Goal: Task Accomplishment & Management: Use online tool/utility

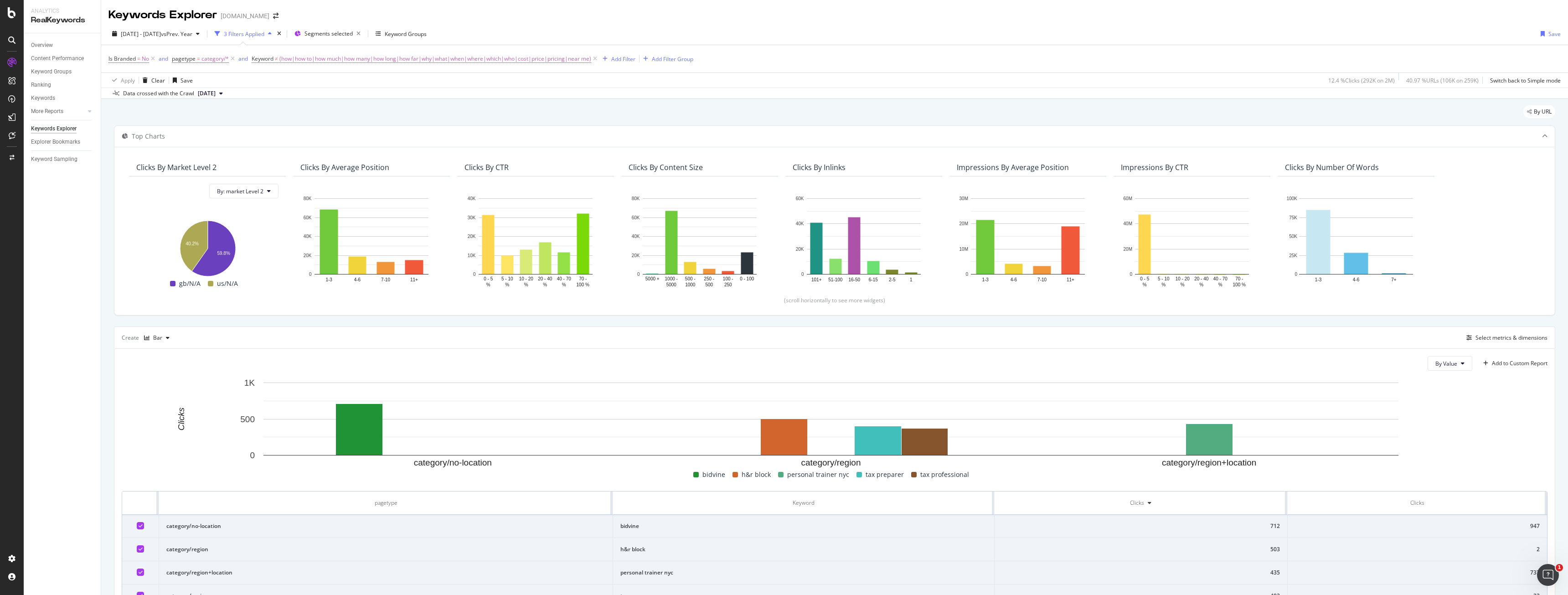
scroll to position [254, 0]
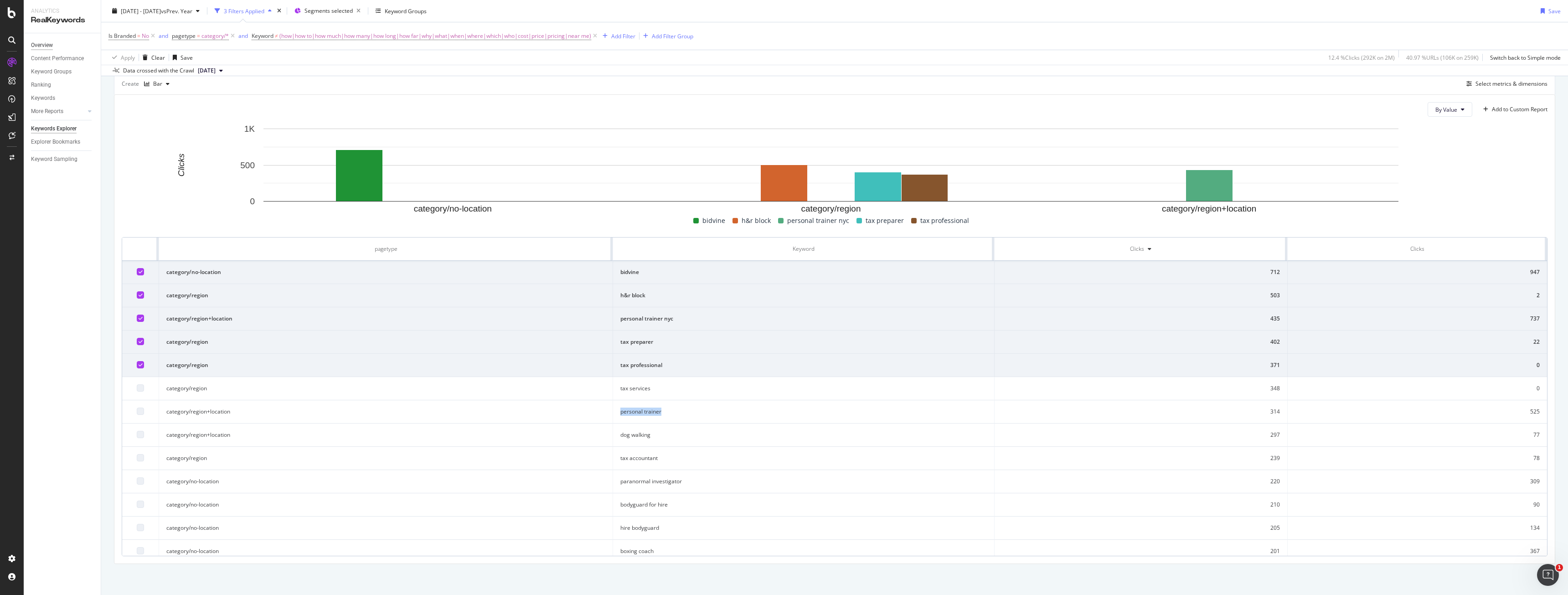
click at [52, 46] on div "Overview" at bounding box center [42, 46] width 22 height 10
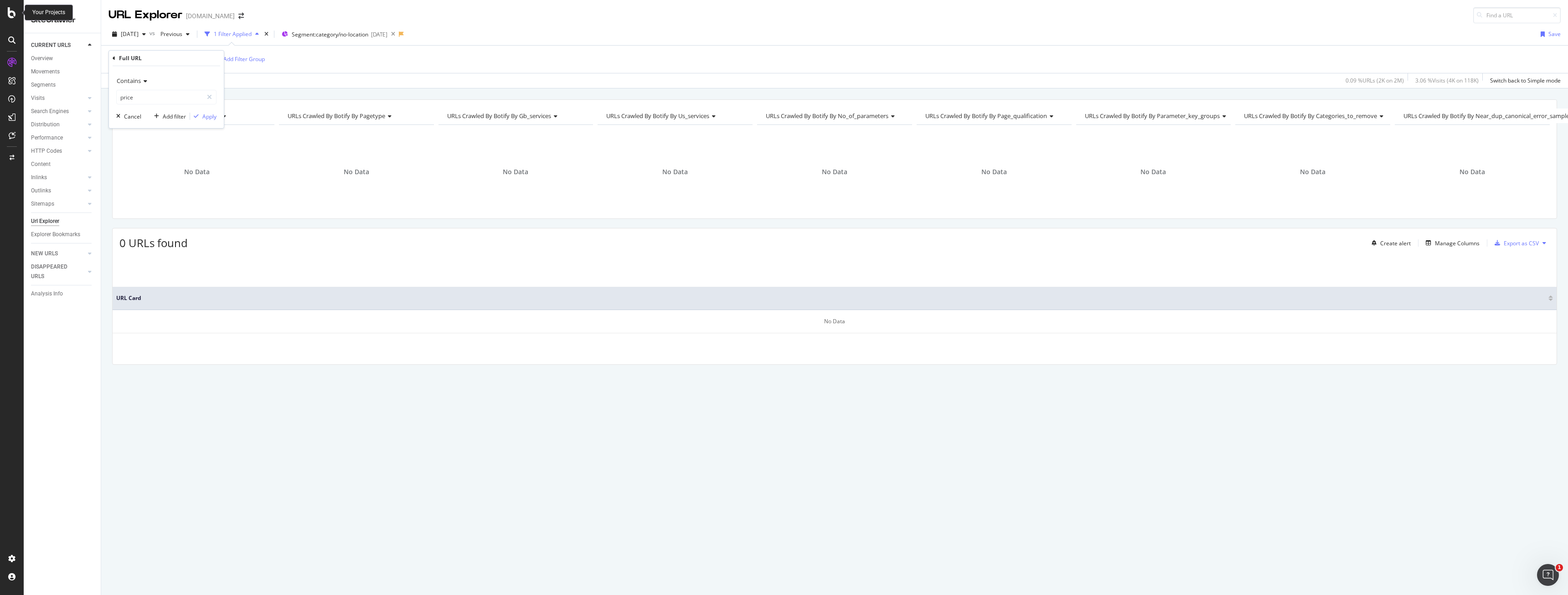
click at [5, 10] on div at bounding box center [12, 13] width 22 height 11
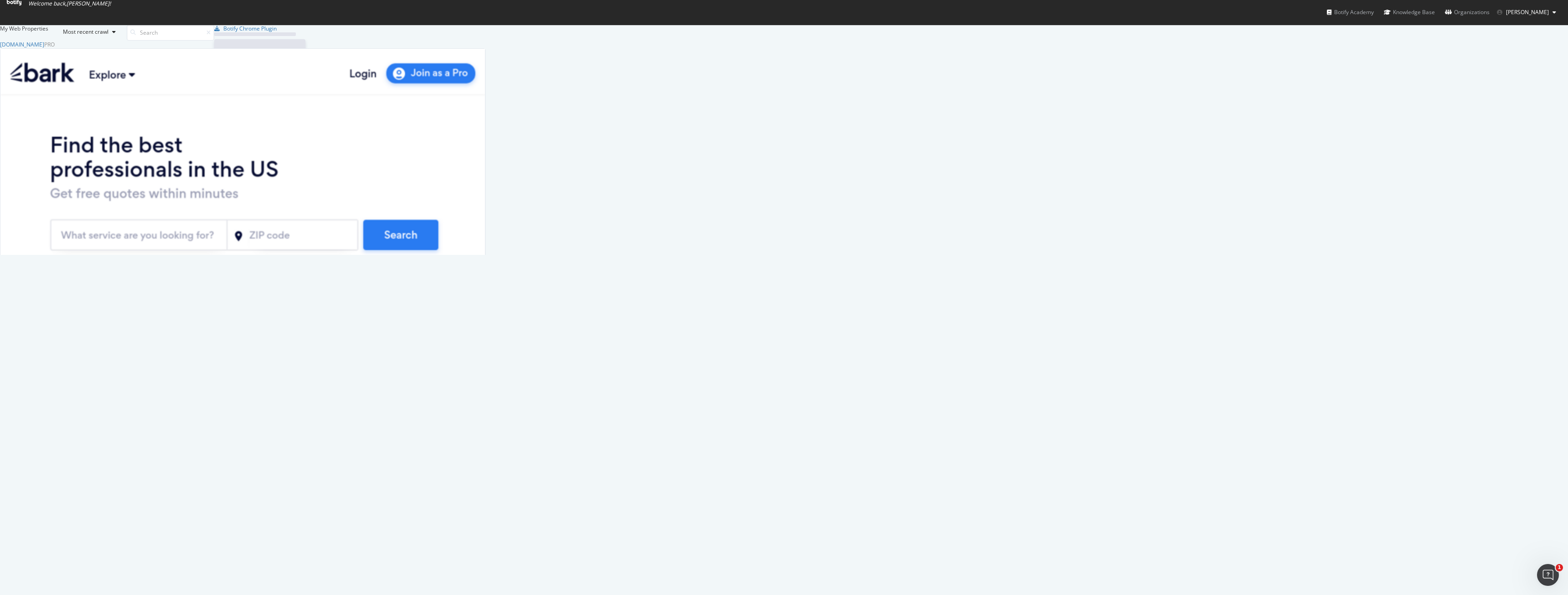
scroll to position [588, 1555]
click at [485, 437] on div "Analytics Overview SiteCrawler LogAnalyzer RealKeywords" at bounding box center [243, 482] width 485 height 92
click at [29, 454] on div "Overview" at bounding box center [15, 458] width 28 height 9
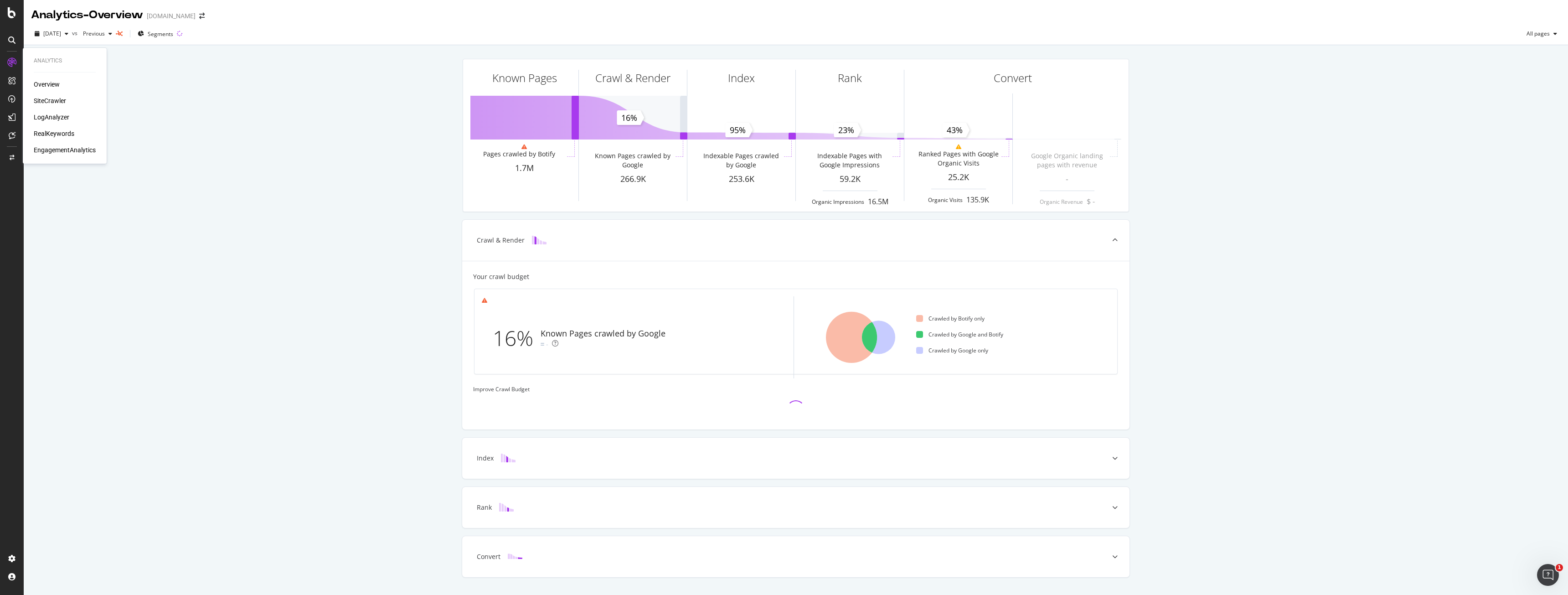
click at [52, 100] on div "SiteCrawler" at bounding box center [49, 100] width 32 height 9
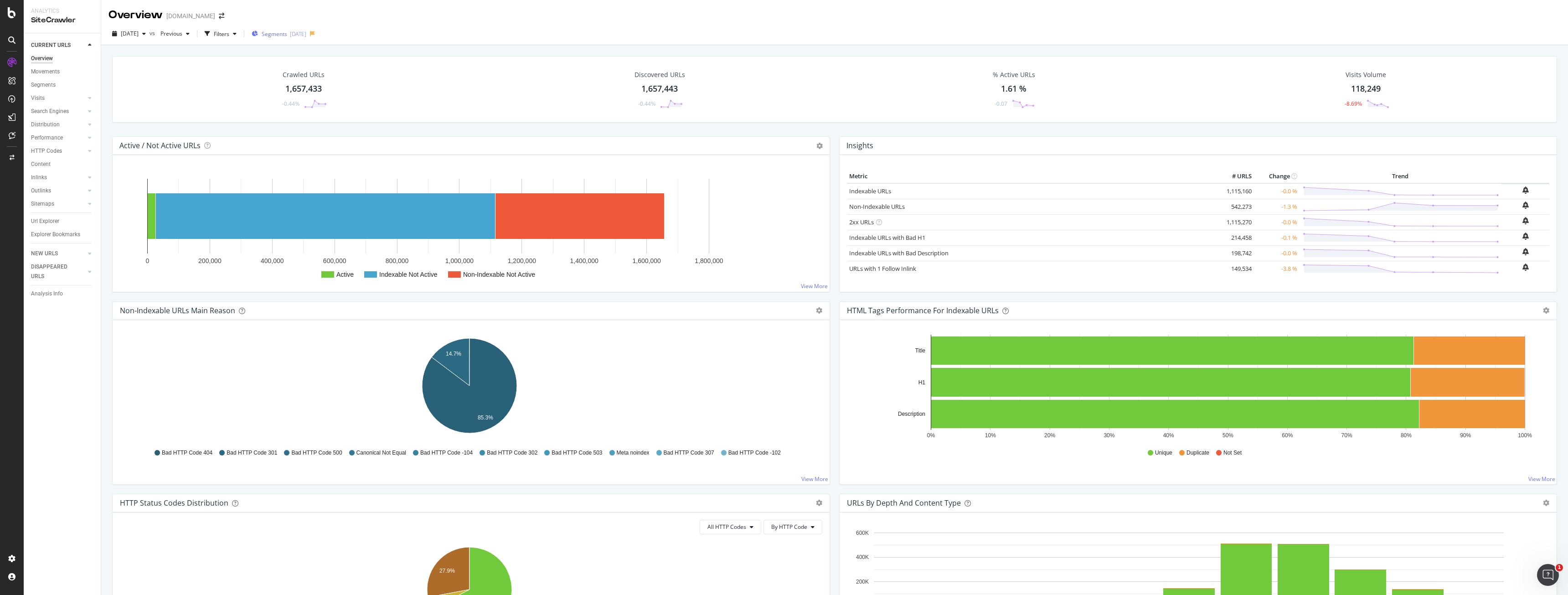
click at [287, 31] on span "Segments" at bounding box center [275, 33] width 26 height 8
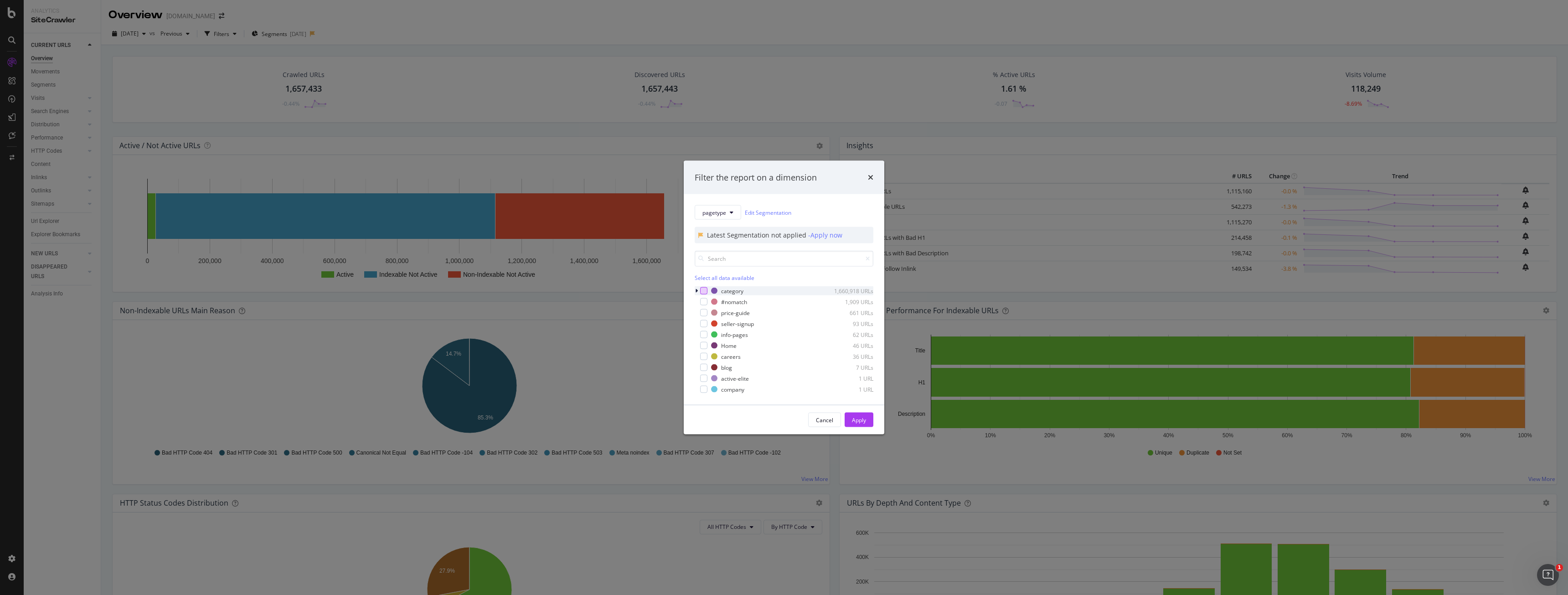
click at [703, 290] on div "modal" at bounding box center [704, 291] width 7 height 7
click at [869, 424] on button "Apply" at bounding box center [859, 420] width 29 height 15
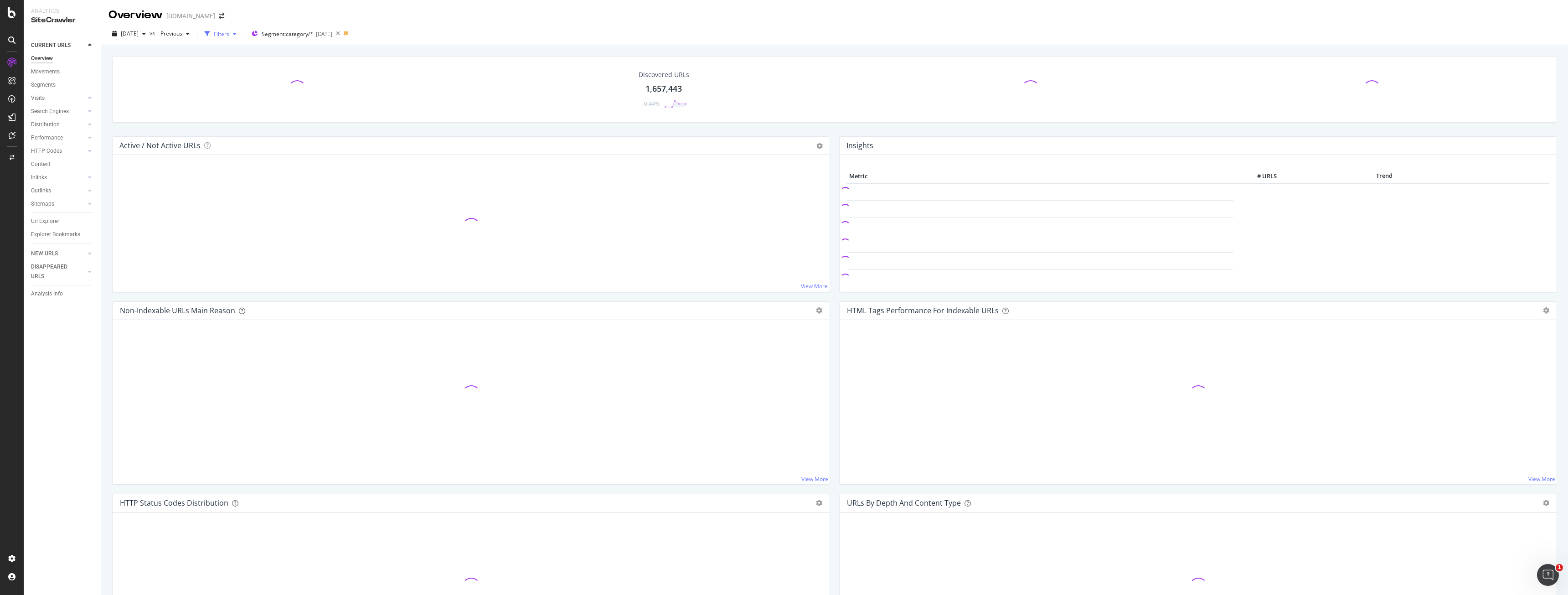
click at [229, 33] on div "Filters" at bounding box center [221, 33] width 15 height 8
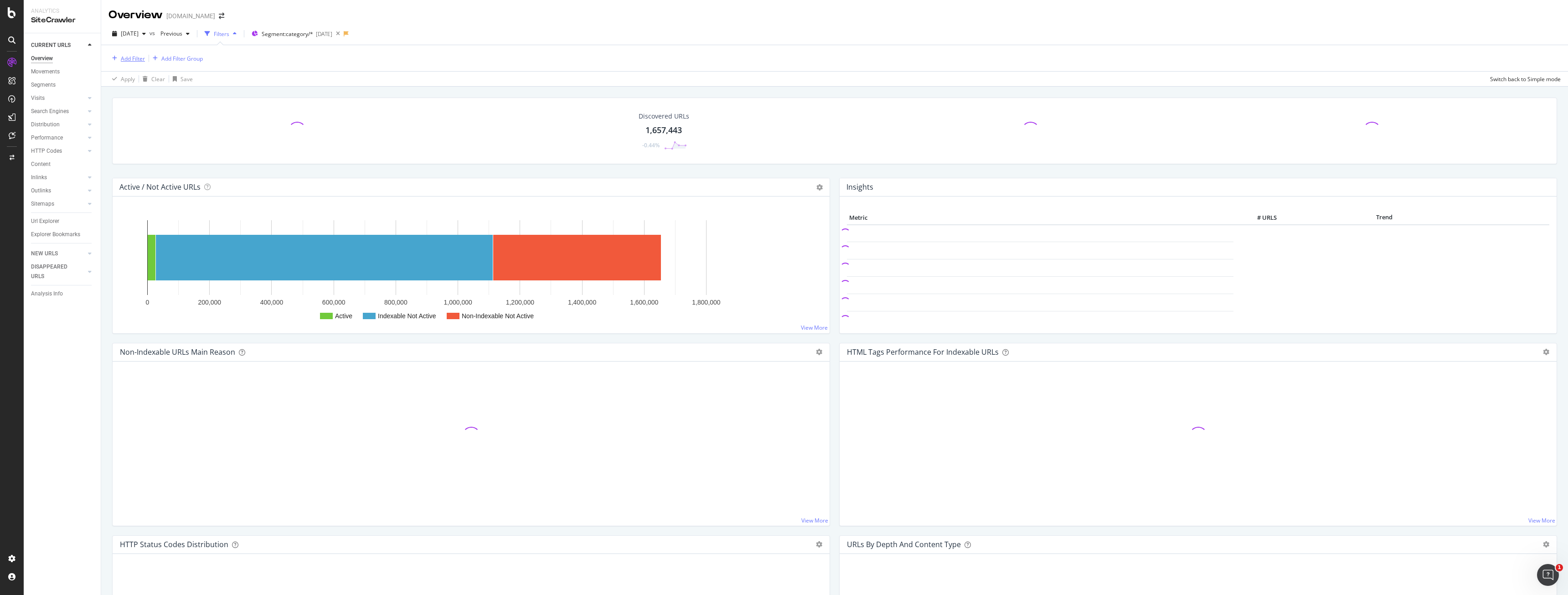
click at [142, 58] on div "Add Filter" at bounding box center [133, 58] width 24 height 8
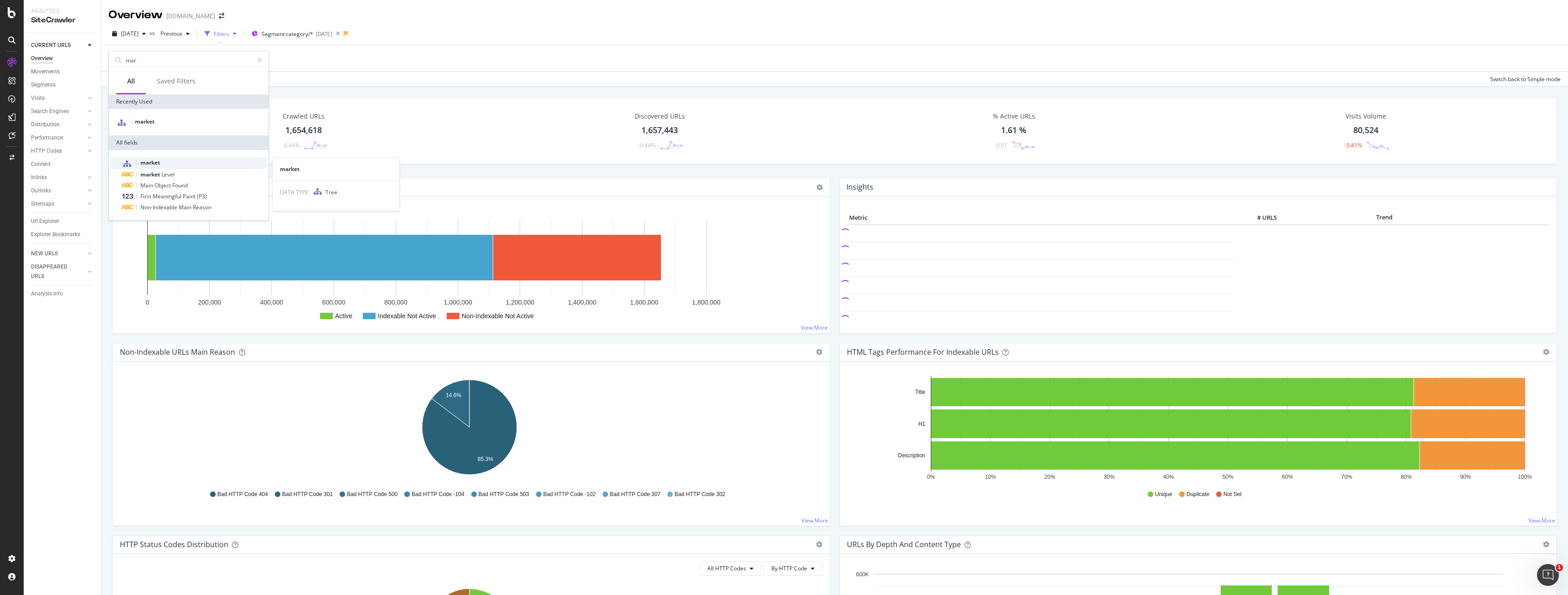
type input "mar"
click at [170, 164] on div "market" at bounding box center [194, 163] width 145 height 12
click at [119, 96] on span "Equal" at bounding box center [124, 96] width 15 height 8
click at [128, 124] on span "Not Equal" at bounding box center [133, 126] width 24 height 8
click at [135, 118] on div at bounding box center [166, 113] width 99 height 15
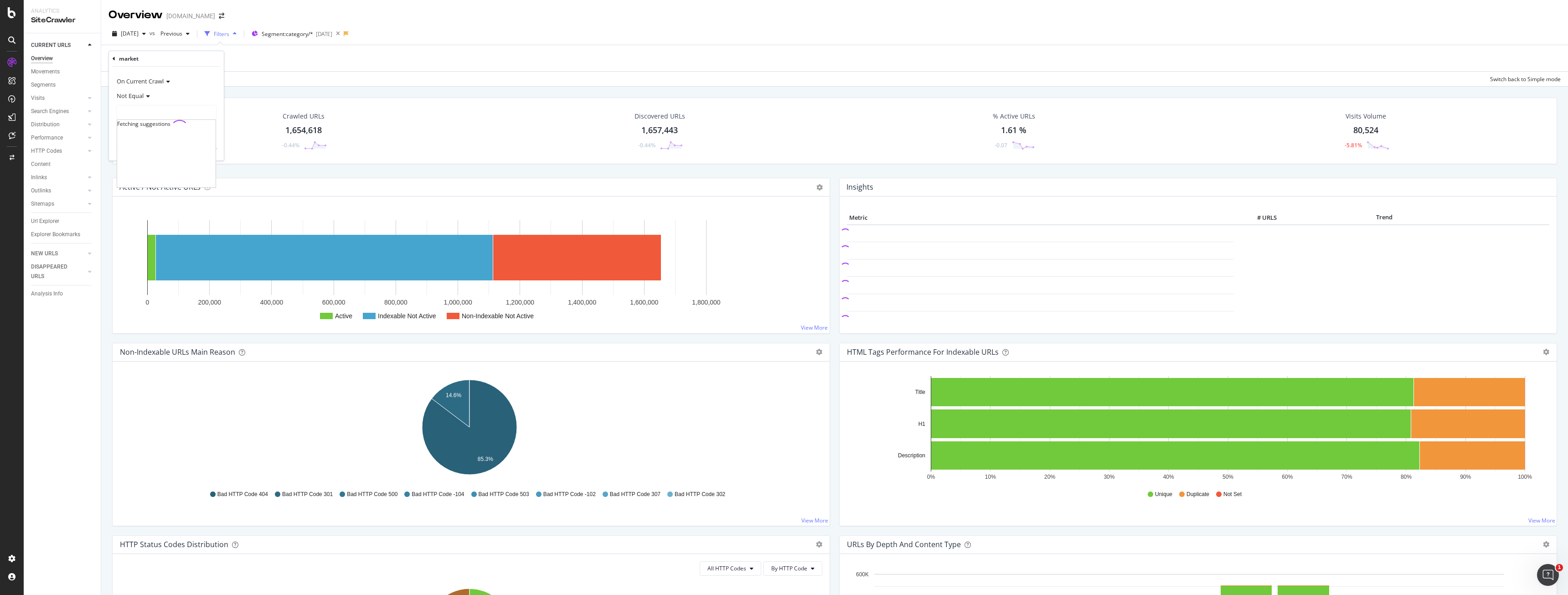
click at [137, 115] on div at bounding box center [166, 113] width 99 height 15
click at [138, 113] on div at bounding box center [166, 113] width 99 height 15
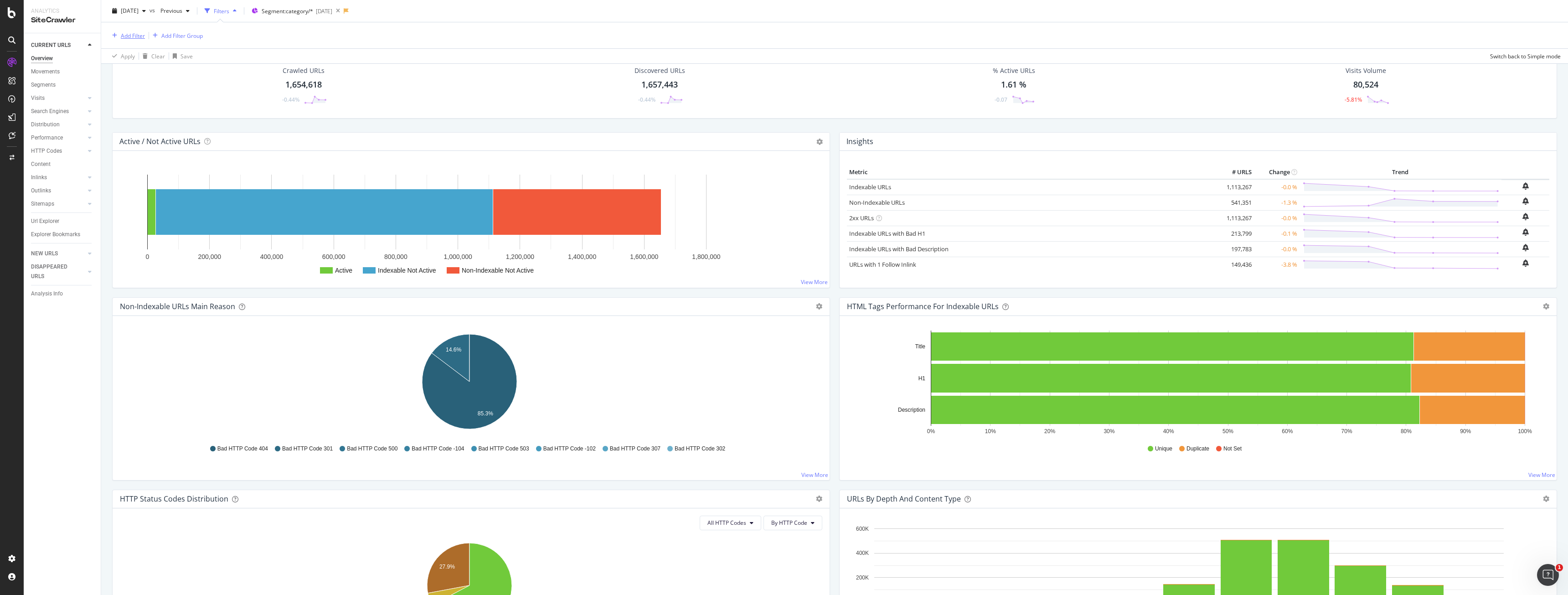
click at [136, 34] on div "Add Filter" at bounding box center [133, 35] width 24 height 8
click at [310, 43] on div "Add Filter Add Filter Group" at bounding box center [835, 35] width 1452 height 26
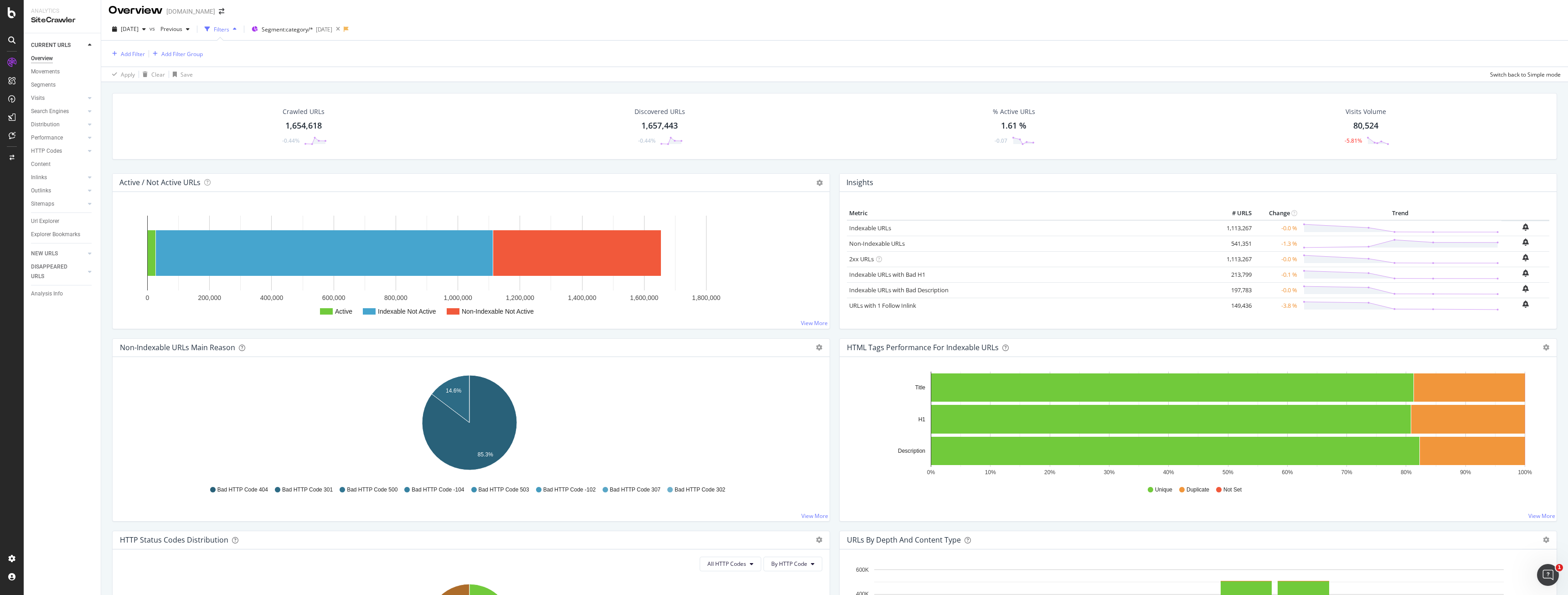
scroll to position [0, 0]
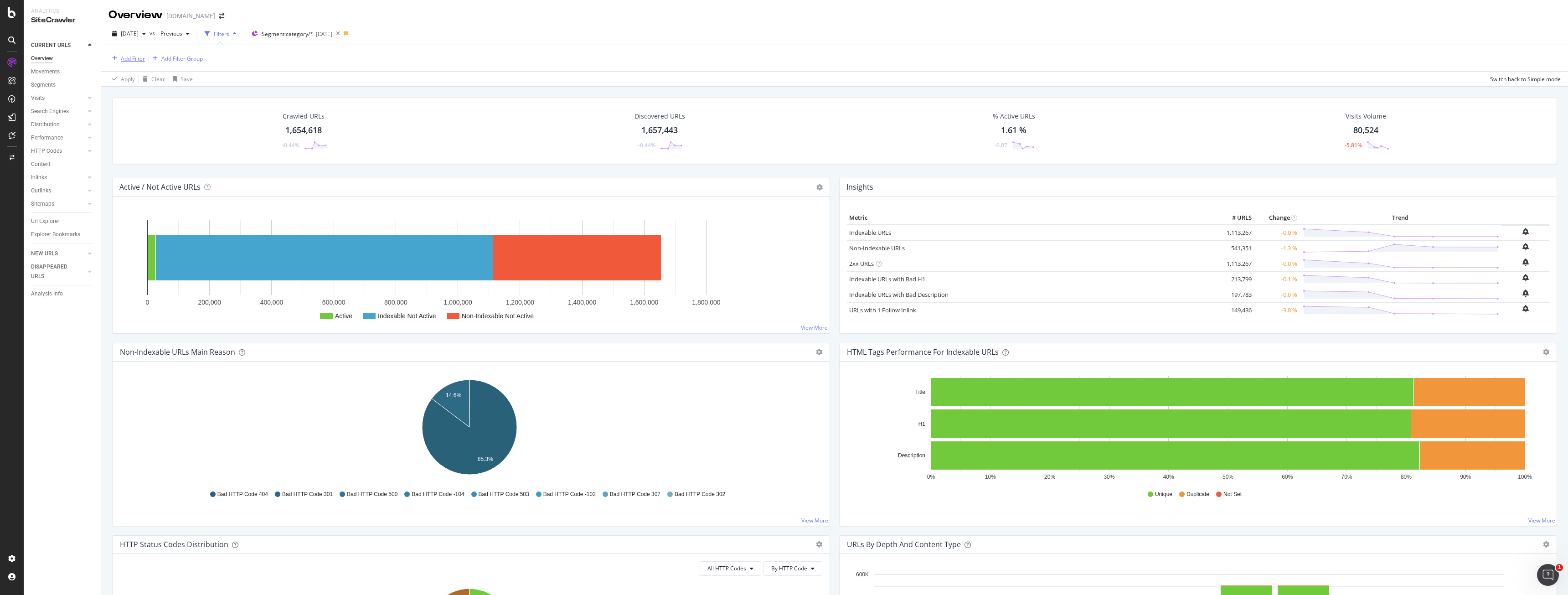
click at [142, 58] on div "Add Filter" at bounding box center [133, 58] width 24 height 8
click at [158, 119] on div "market" at bounding box center [189, 122] width 156 height 12
click at [135, 96] on icon at bounding box center [135, 96] width 6 height 5
drag, startPoint x: 133, startPoint y: 119, endPoint x: 133, endPoint y: 124, distance: 5.0
click at [133, 124] on div "Equal Not Equal" at bounding box center [167, 120] width 102 height 35
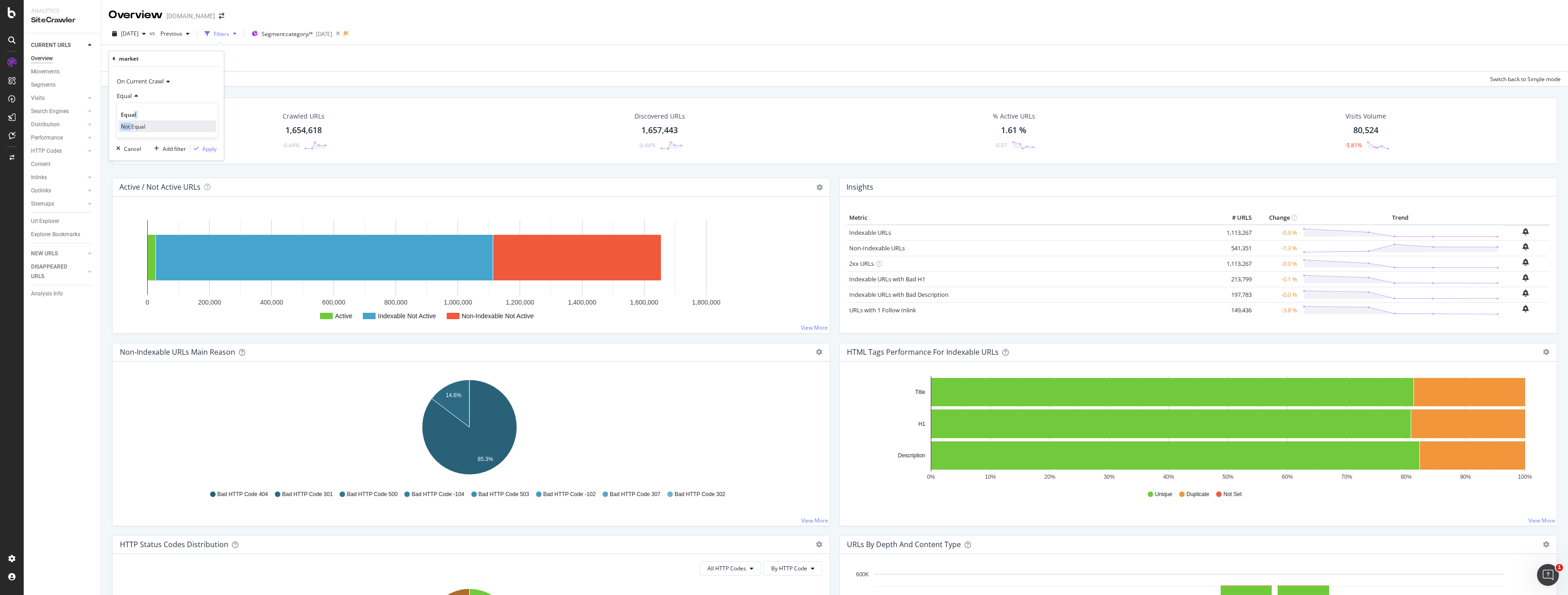
click at [133, 124] on span "Not Equal" at bounding box center [133, 126] width 24 height 8
click at [139, 117] on div at bounding box center [166, 113] width 99 height 15
click at [164, 264] on div "in 24 URLS" at bounding box center [167, 267] width 97 height 12
click at [201, 146] on div "button" at bounding box center [196, 149] width 12 height 5
